Goal: Navigation & Orientation: Find specific page/section

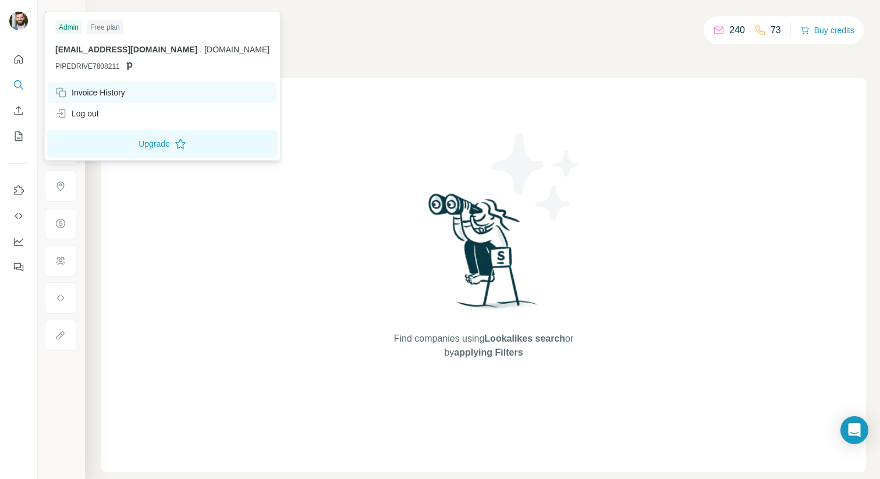
click at [114, 91] on div "Invoice History" at bounding box center [90, 93] width 70 height 12
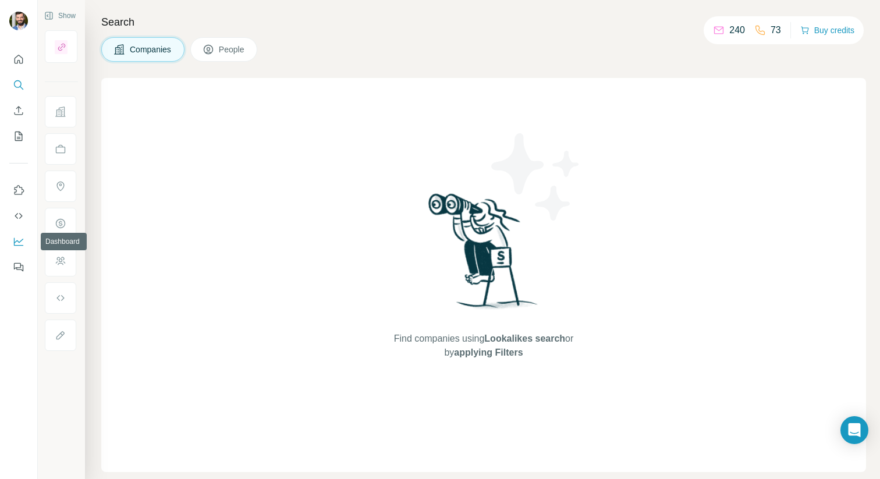
click at [18, 240] on icon "Dashboard" at bounding box center [19, 242] width 12 height 12
